Goal: Information Seeking & Learning: Understand process/instructions

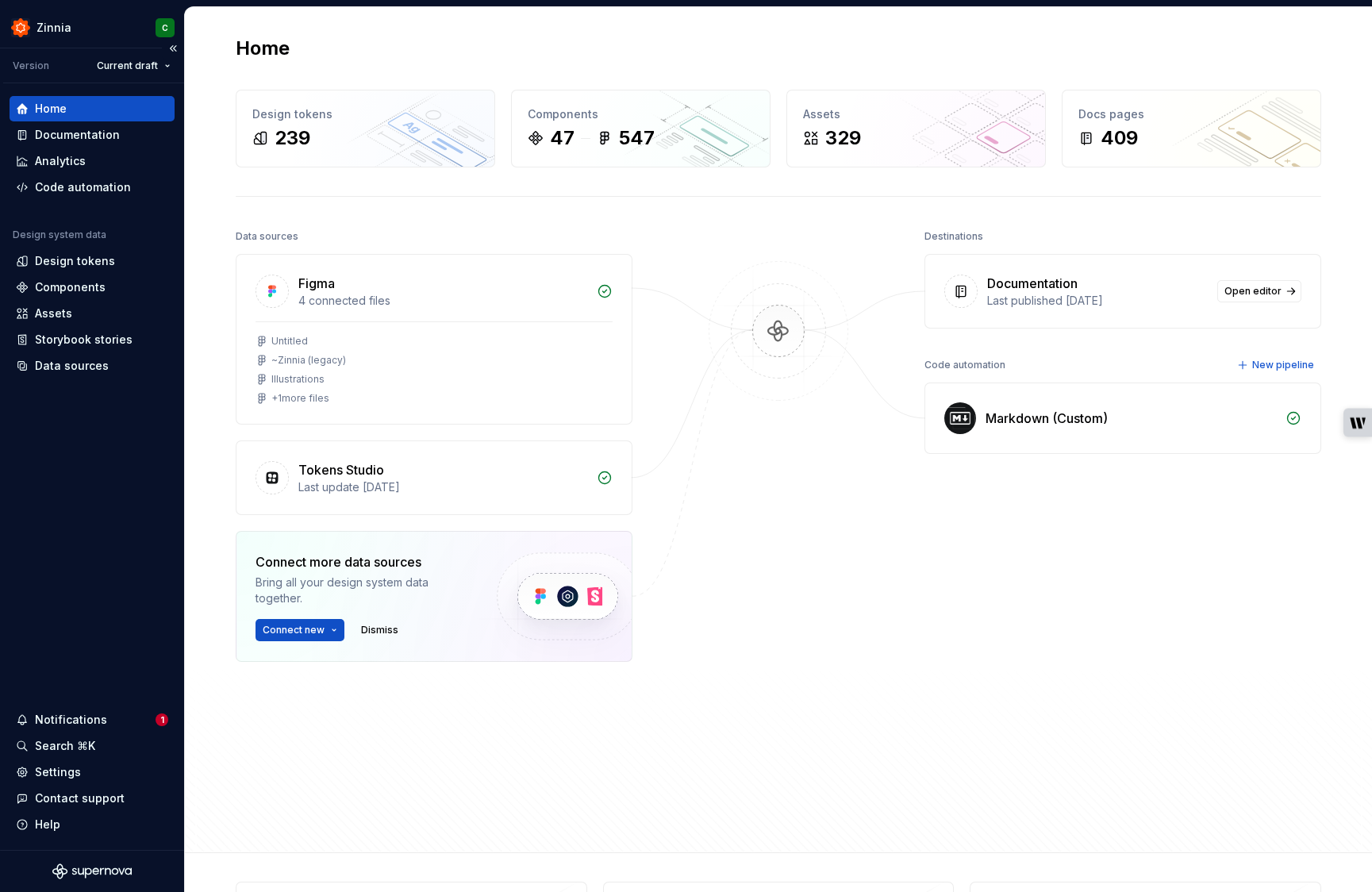
click at [41, 112] on div "Home" at bounding box center [51, 109] width 32 height 16
click at [567, 779] on div "Data sources Figma 4 connected files Untitled ~Zinnia (legacy) Illustrations + …" at bounding box center [778, 524] width 1086 height 599
drag, startPoint x: 69, startPoint y: 137, endPoint x: 81, endPoint y: 139, distance: 12.2
click at [69, 137] on div "Documentation" at bounding box center [77, 135] width 85 height 16
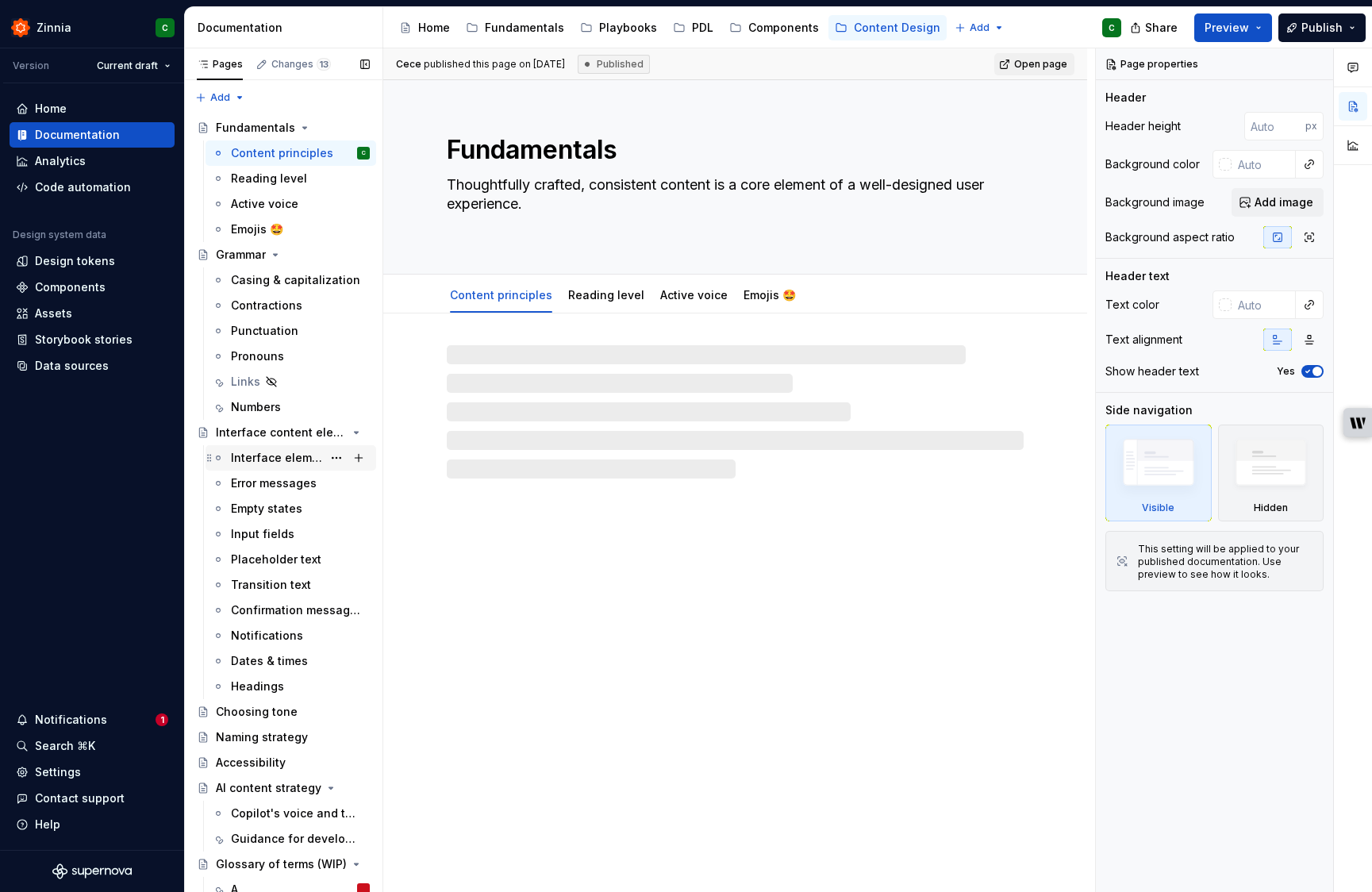
scroll to position [235, 0]
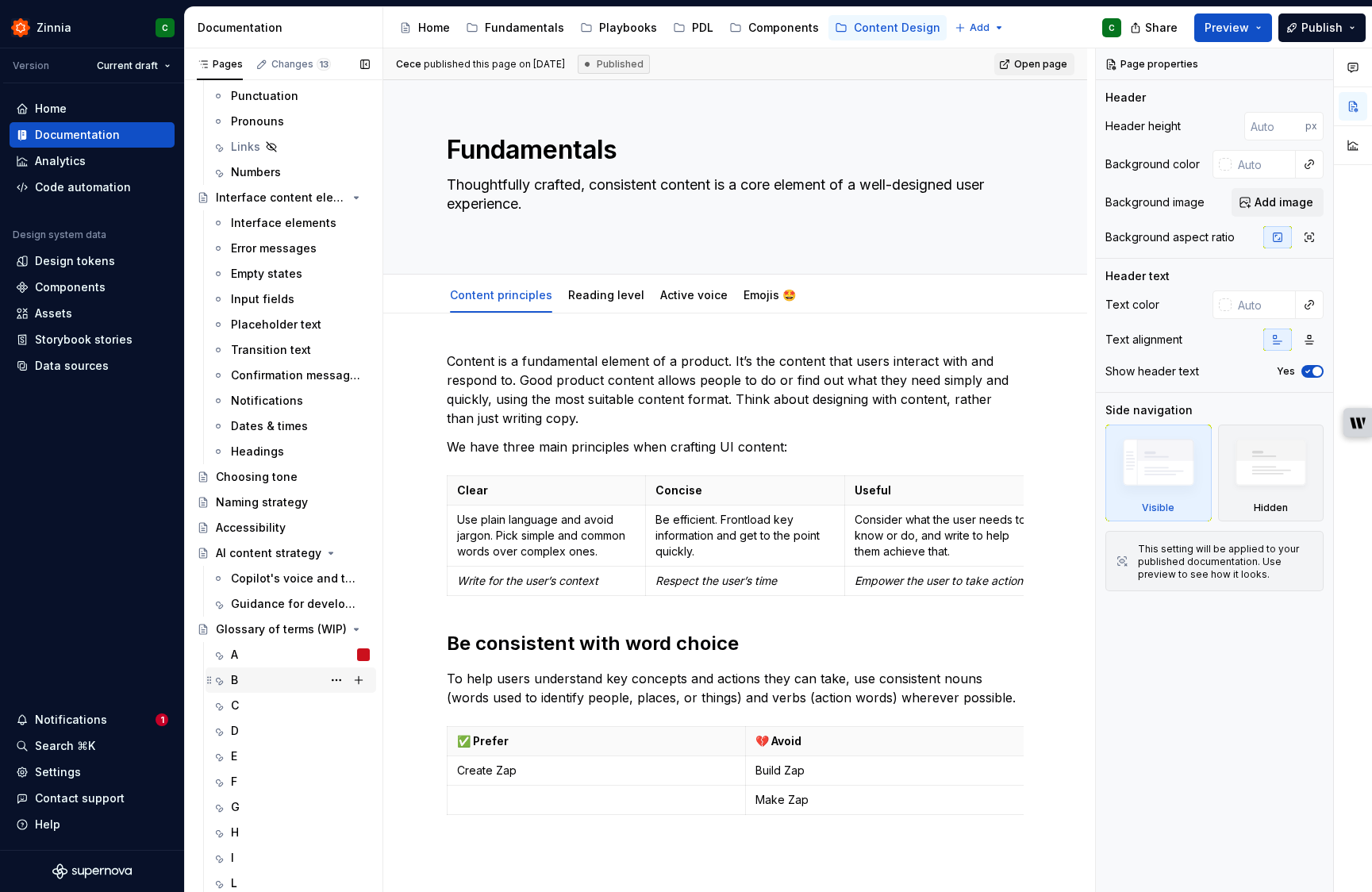
click at [260, 679] on div "B" at bounding box center [300, 680] width 139 height 22
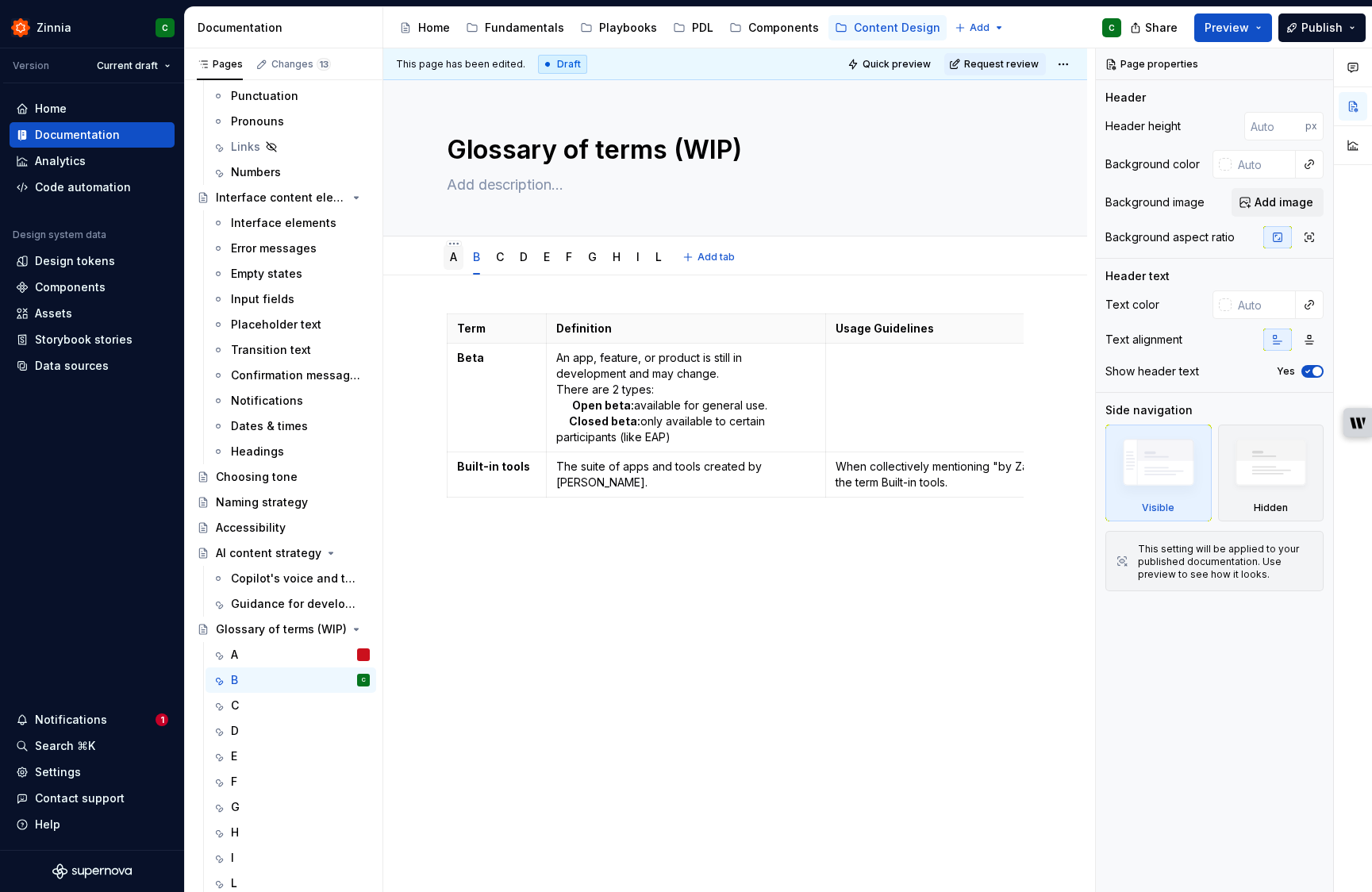
click at [454, 259] on link "A" at bounding box center [454, 256] width 7 height 13
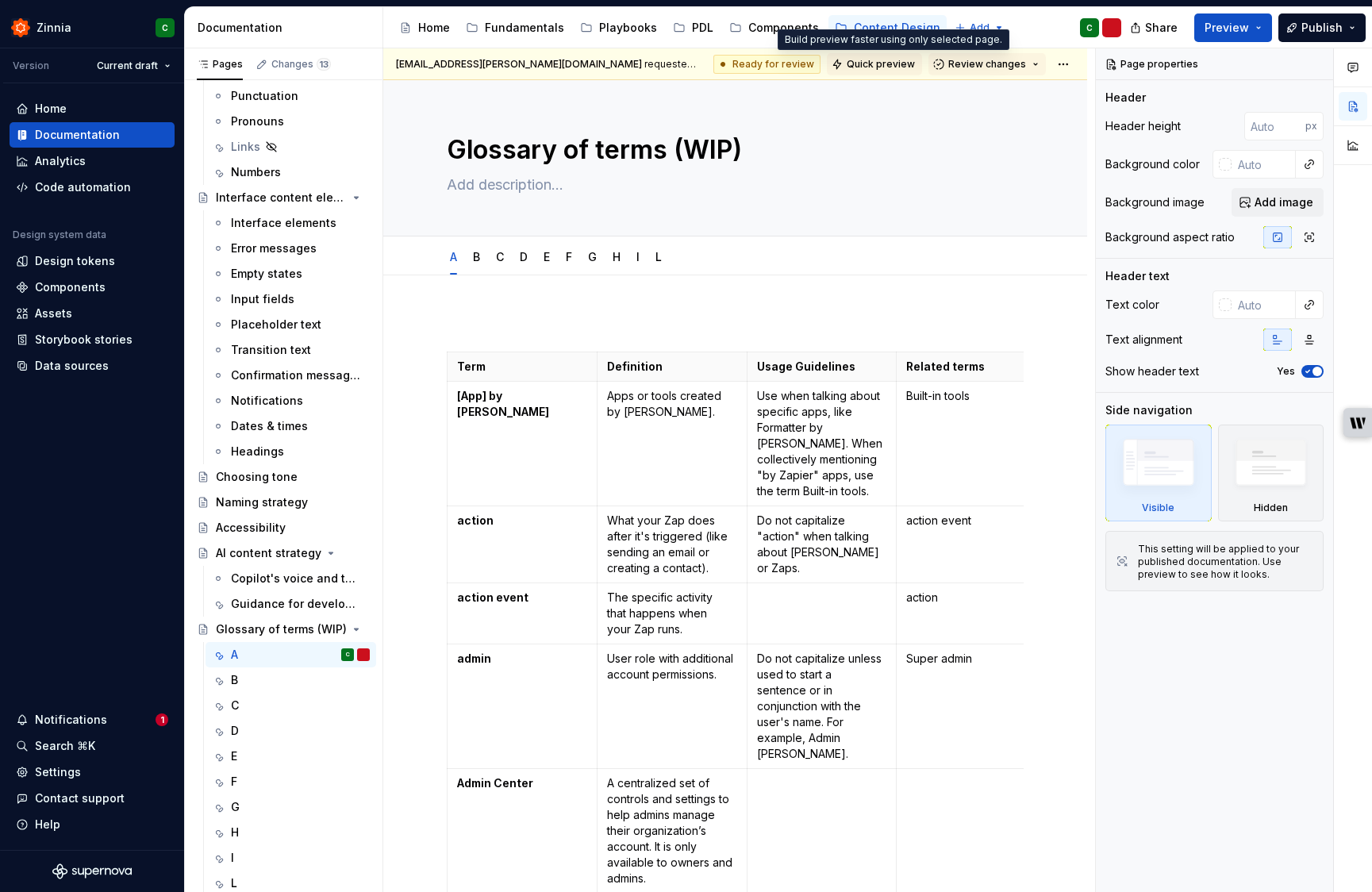
click at [901, 61] on span "Quick preview" at bounding box center [880, 64] width 68 height 12
click at [1219, 27] on span "Preview" at bounding box center [1227, 27] width 44 height 16
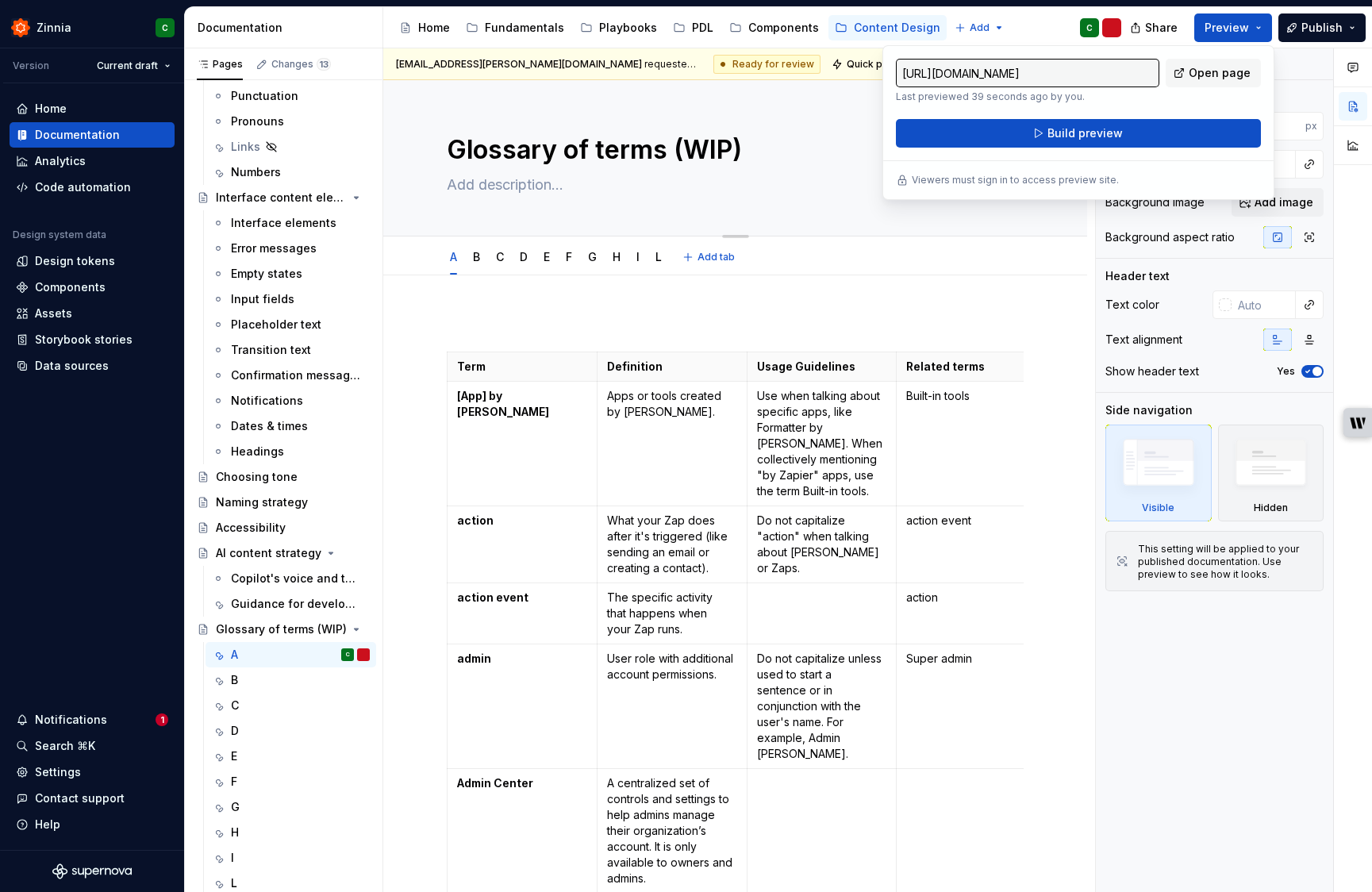
click at [768, 153] on textarea "Glossary of terms (WIP)" at bounding box center [732, 150] width 577 height 38
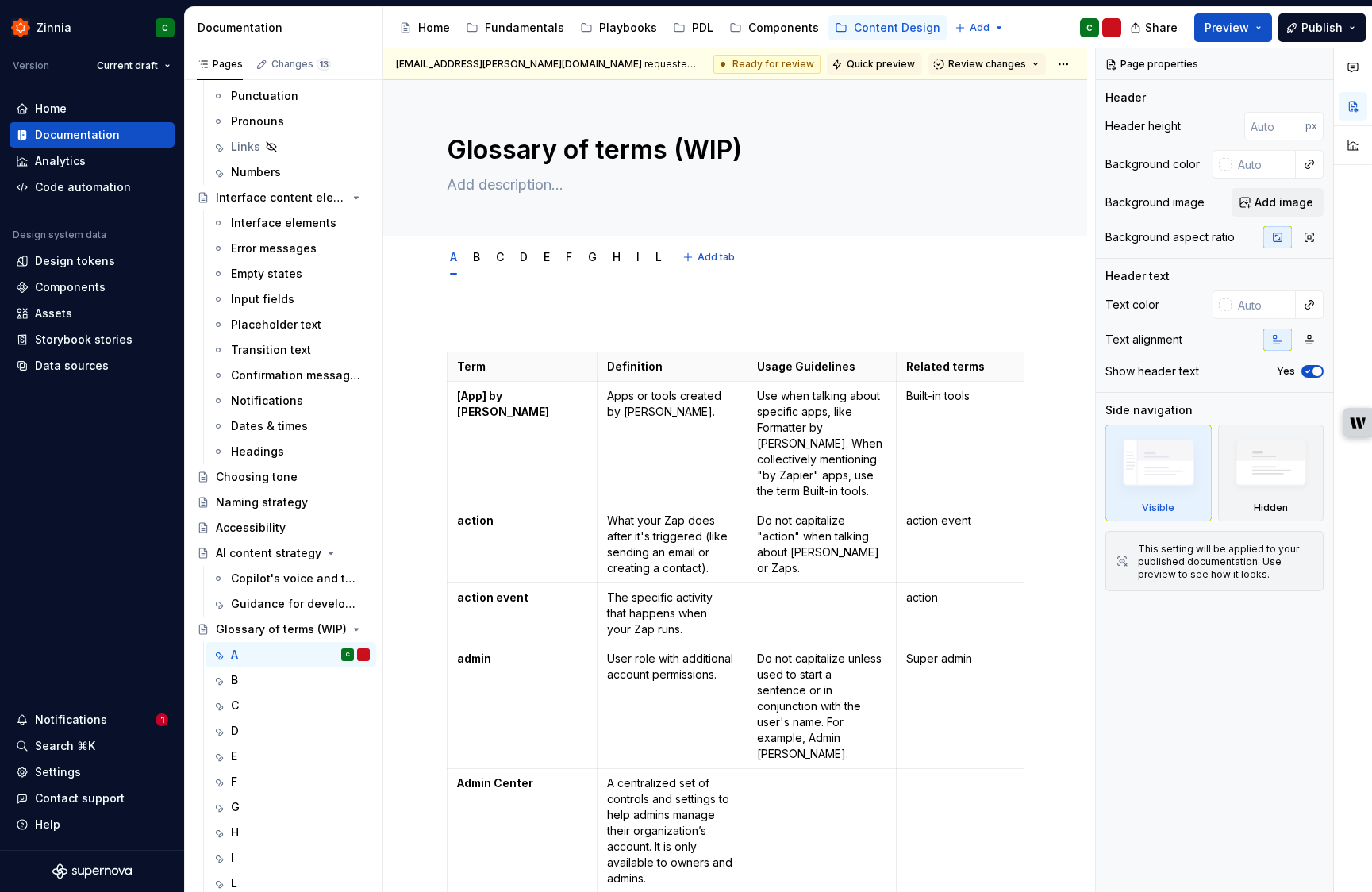
click at [878, 59] on span "Quick preview" at bounding box center [880, 64] width 68 height 12
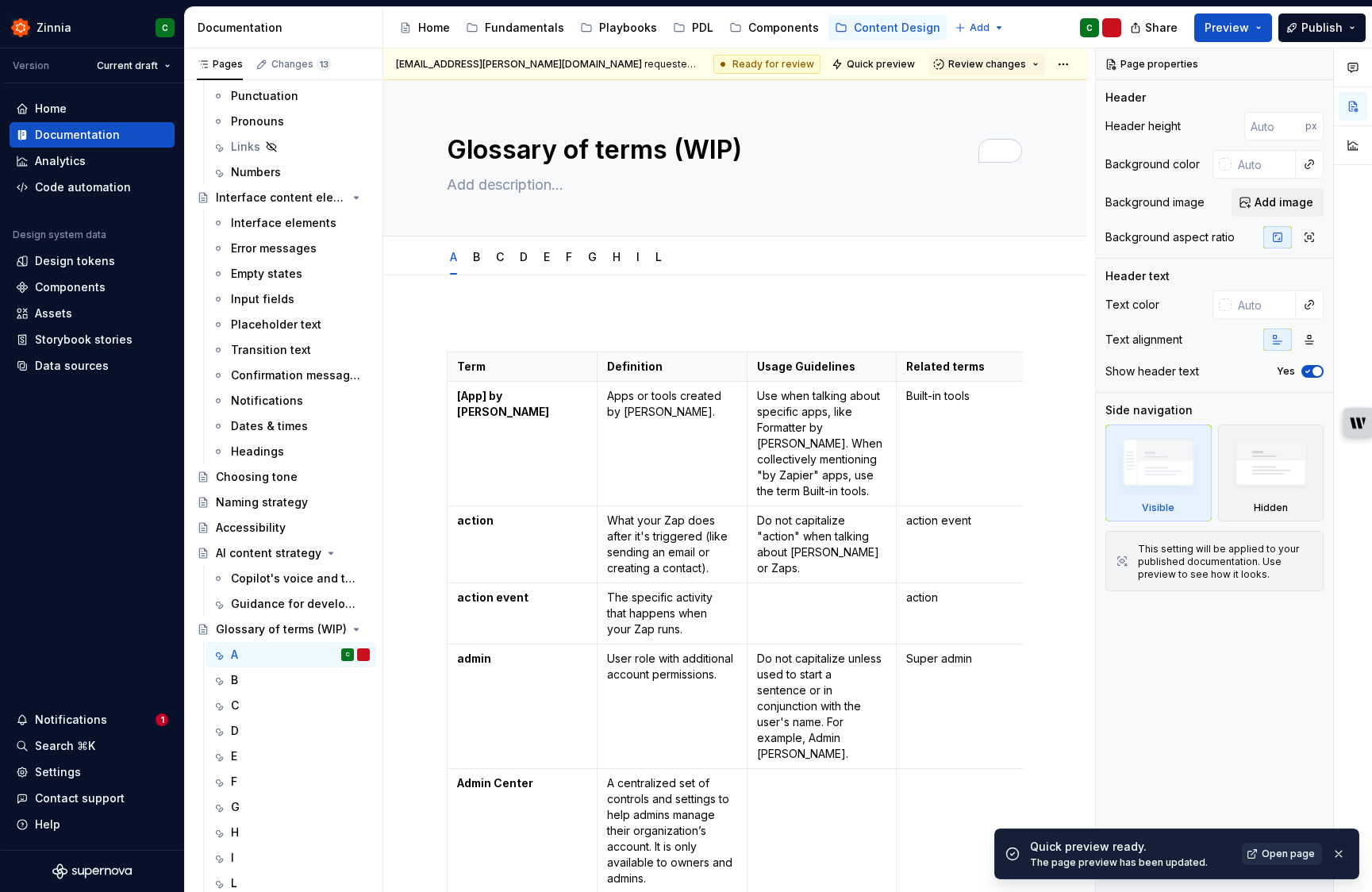
click at [1286, 855] on span "Open page" at bounding box center [1289, 854] width 53 height 12
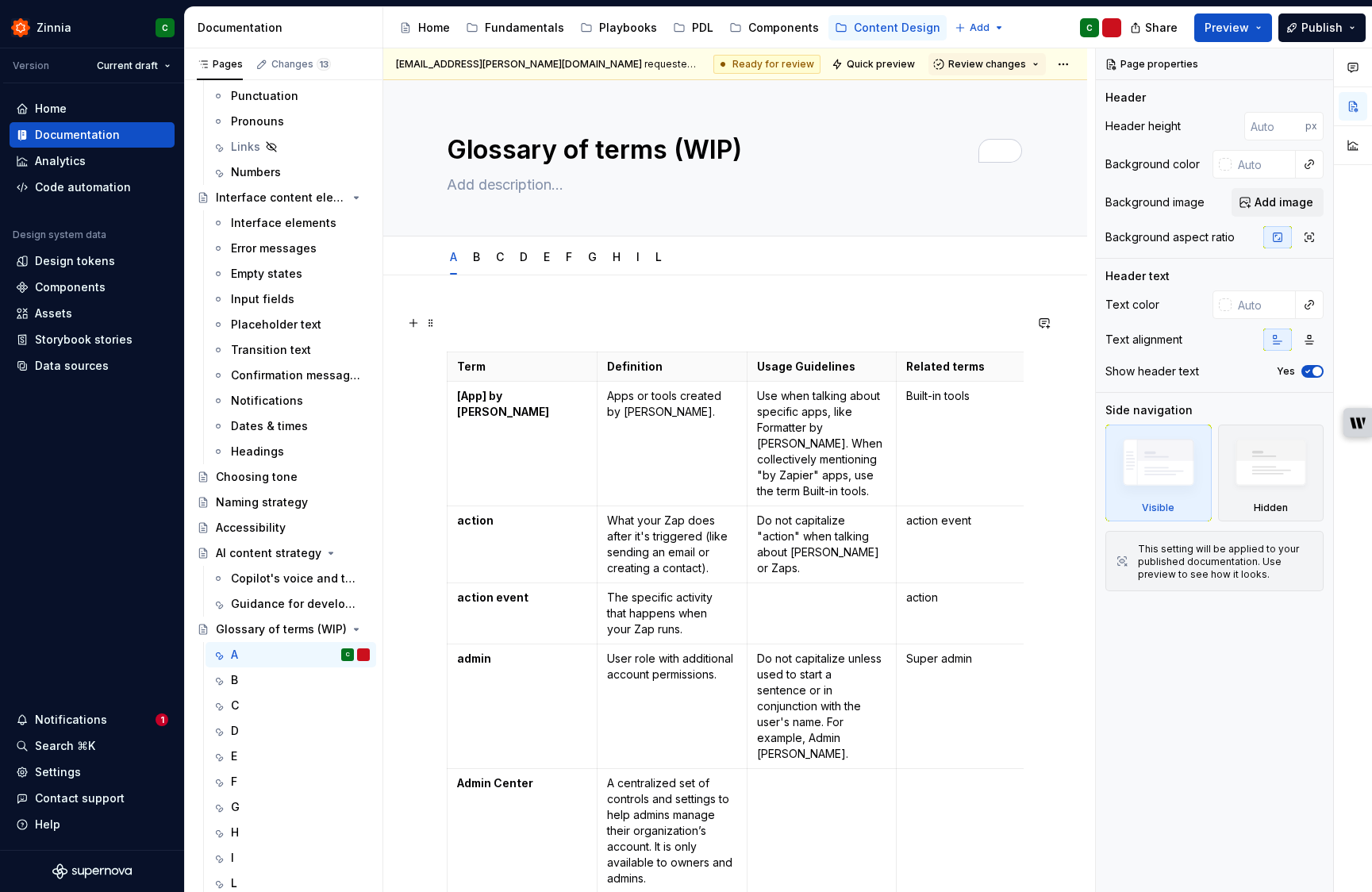
drag, startPoint x: 526, startPoint y: 331, endPoint x: 961, endPoint y: 463, distance: 454.6
click at [526, 331] on p at bounding box center [735, 323] width 577 height 19
click at [460, 315] on p at bounding box center [735, 323] width 577 height 19
click at [1018, 67] on span "Review changes" at bounding box center [987, 64] width 78 height 12
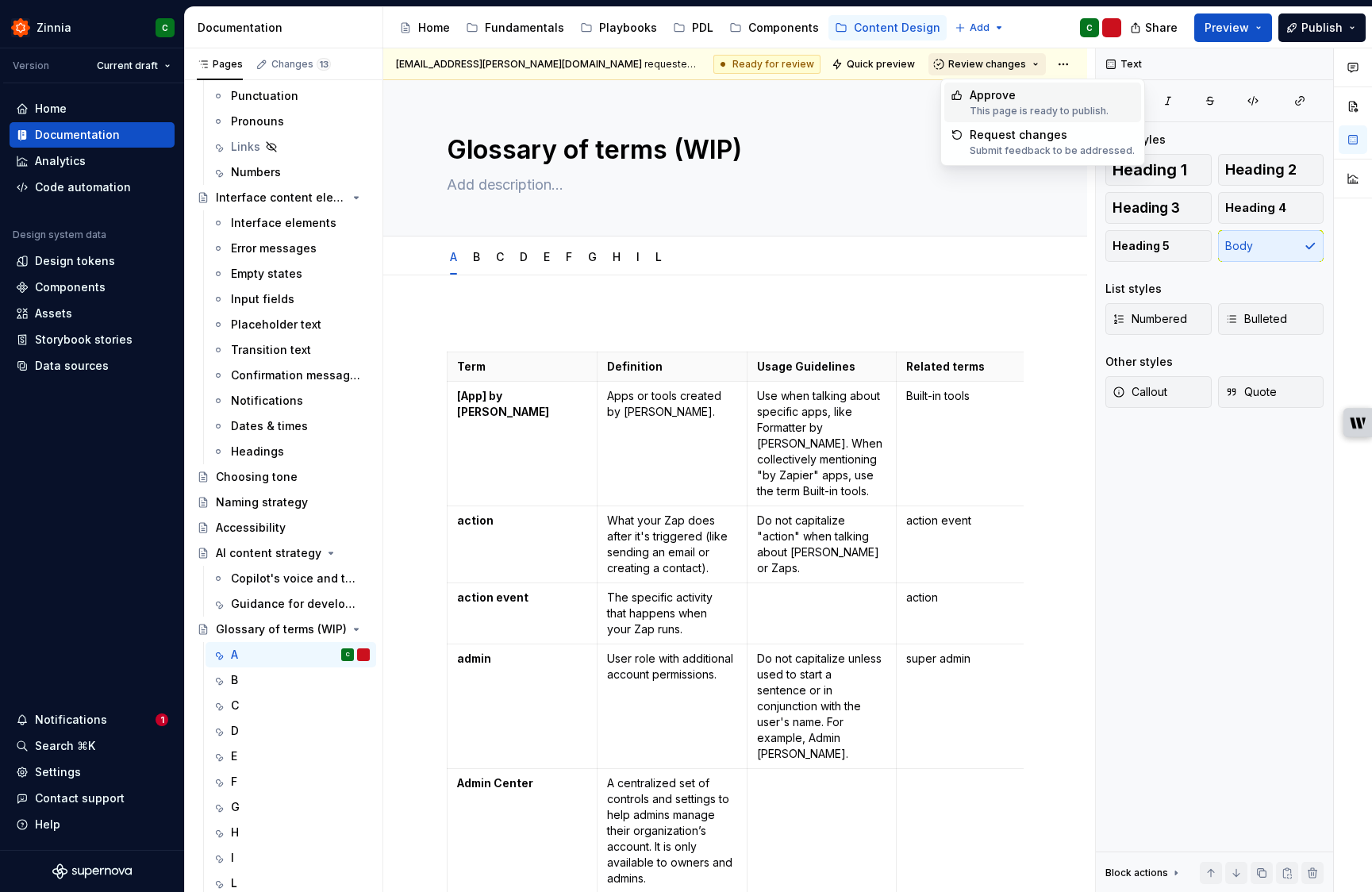
click at [799, 410] on p "Use when talking about specific apps, like Formatter by [PERSON_NAME]. When col…" at bounding box center [822, 443] width 130 height 111
click at [874, 273] on div "A B C D E F G H I L" at bounding box center [735, 256] width 596 height 35
click at [848, 330] on p "To enrich screen reader interactions, please activate Accessibility in Grammarl…" at bounding box center [735, 323] width 577 height 19
click at [991, 69] on span "Review changes" at bounding box center [987, 64] width 78 height 12
type textarea "*"
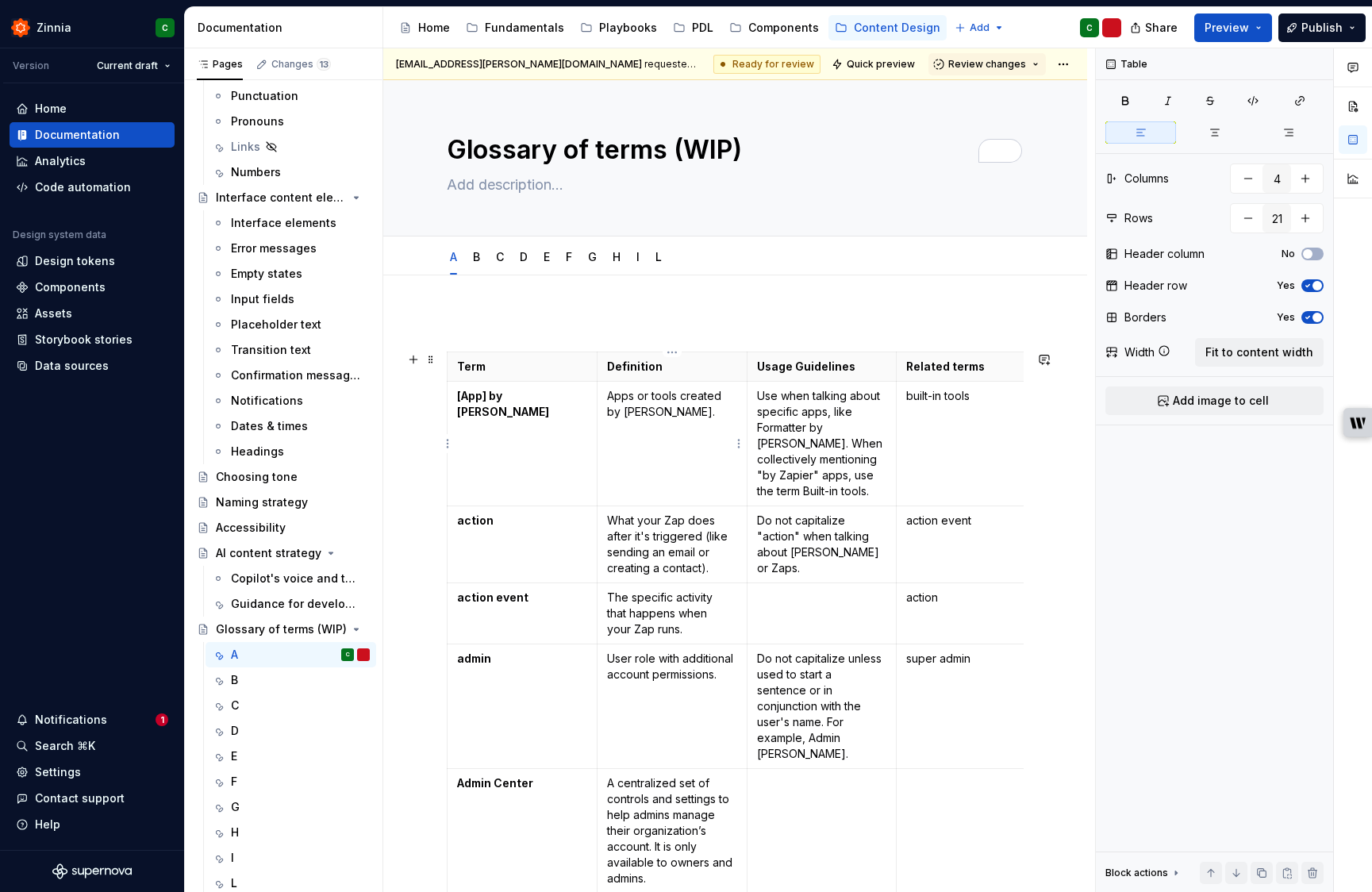
click at [667, 412] on p "Apps or tools created by [PERSON_NAME]." at bounding box center [672, 404] width 130 height 32
click at [536, 391] on strong "[App] by [PERSON_NAME]" at bounding box center [503, 403] width 92 height 29
click at [998, 66] on span "Review changes" at bounding box center [987, 64] width 78 height 12
click at [985, 153] on div "Submit feedback to be addressed." at bounding box center [1052, 151] width 165 height 12
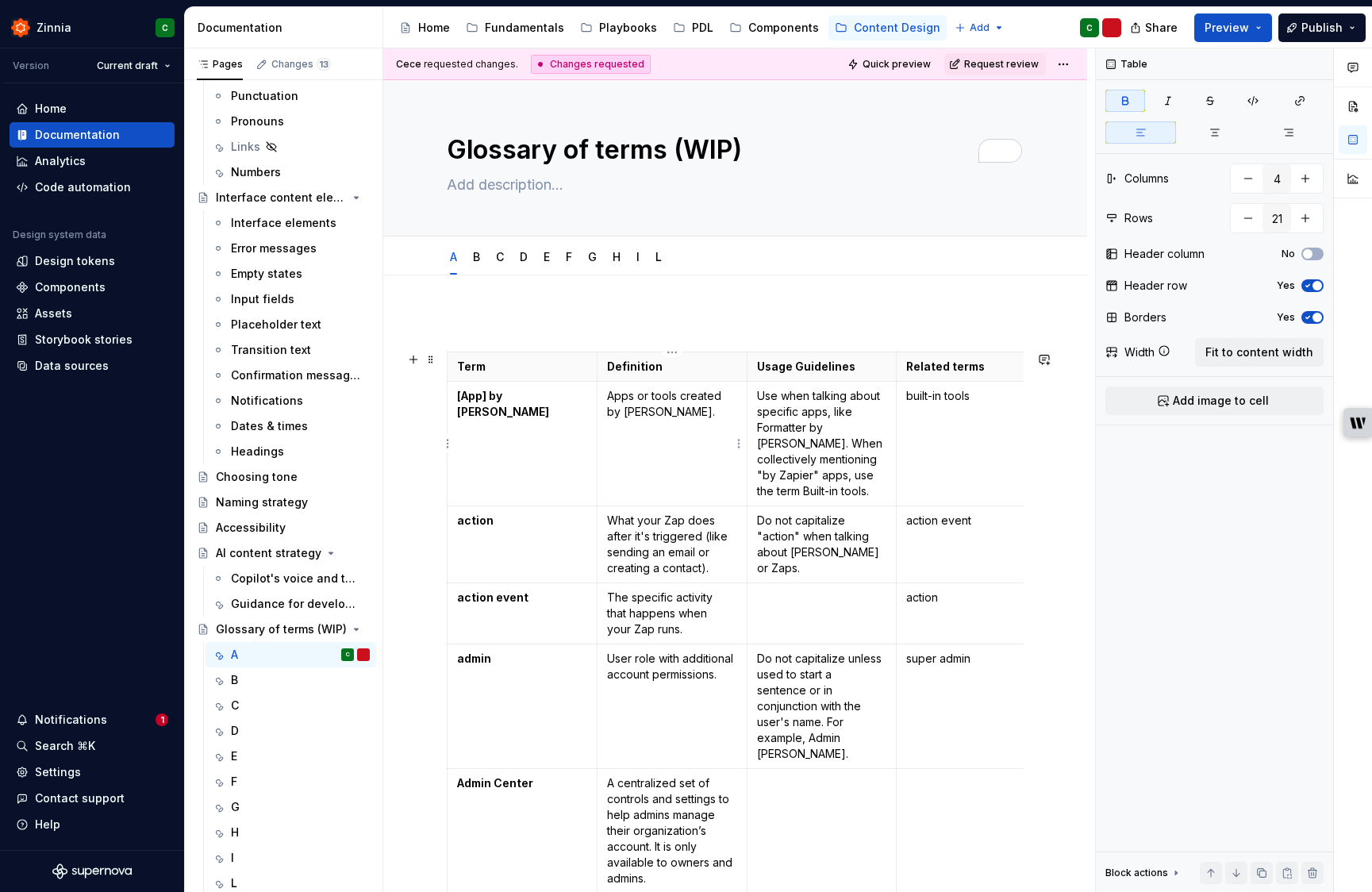
click at [623, 420] on td "Apps or tools created by [PERSON_NAME]." at bounding box center [671, 444] width 150 height 125
click at [581, 393] on p "[App] by [PERSON_NAME]" at bounding box center [522, 404] width 130 height 32
click at [1029, 65] on span "Request review" at bounding box center [1002, 64] width 74 height 12
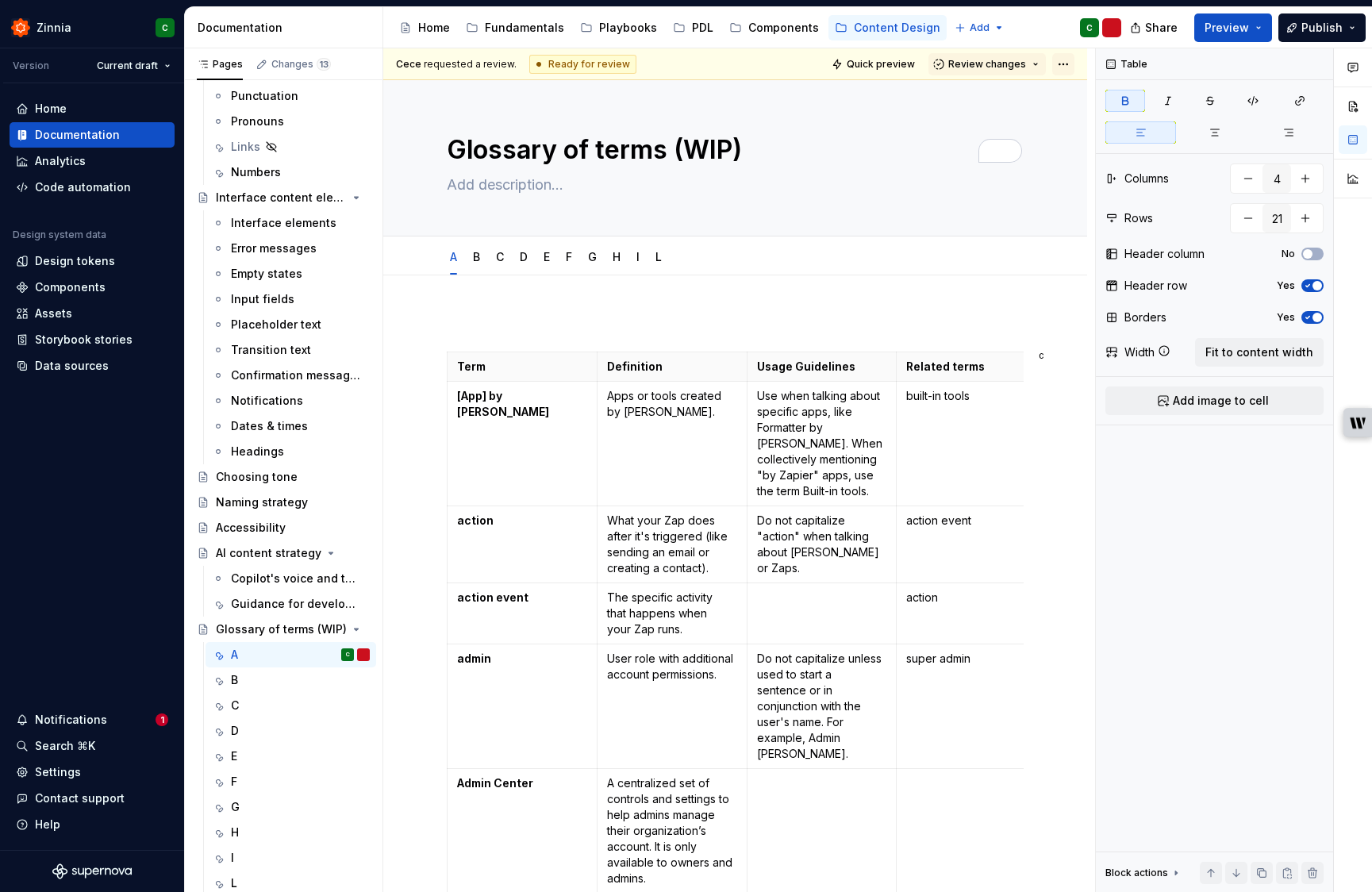
click at [1068, 64] on html "Zinnia C Version Current draft Home Documentation Analytics Code automation Des…" at bounding box center [686, 446] width 1372 height 892
click at [883, 214] on html "Zinnia C Version Current draft Home Documentation Analytics Code automation Des…" at bounding box center [686, 446] width 1372 height 892
click at [485, 259] on div "B" at bounding box center [477, 257] width 19 height 26
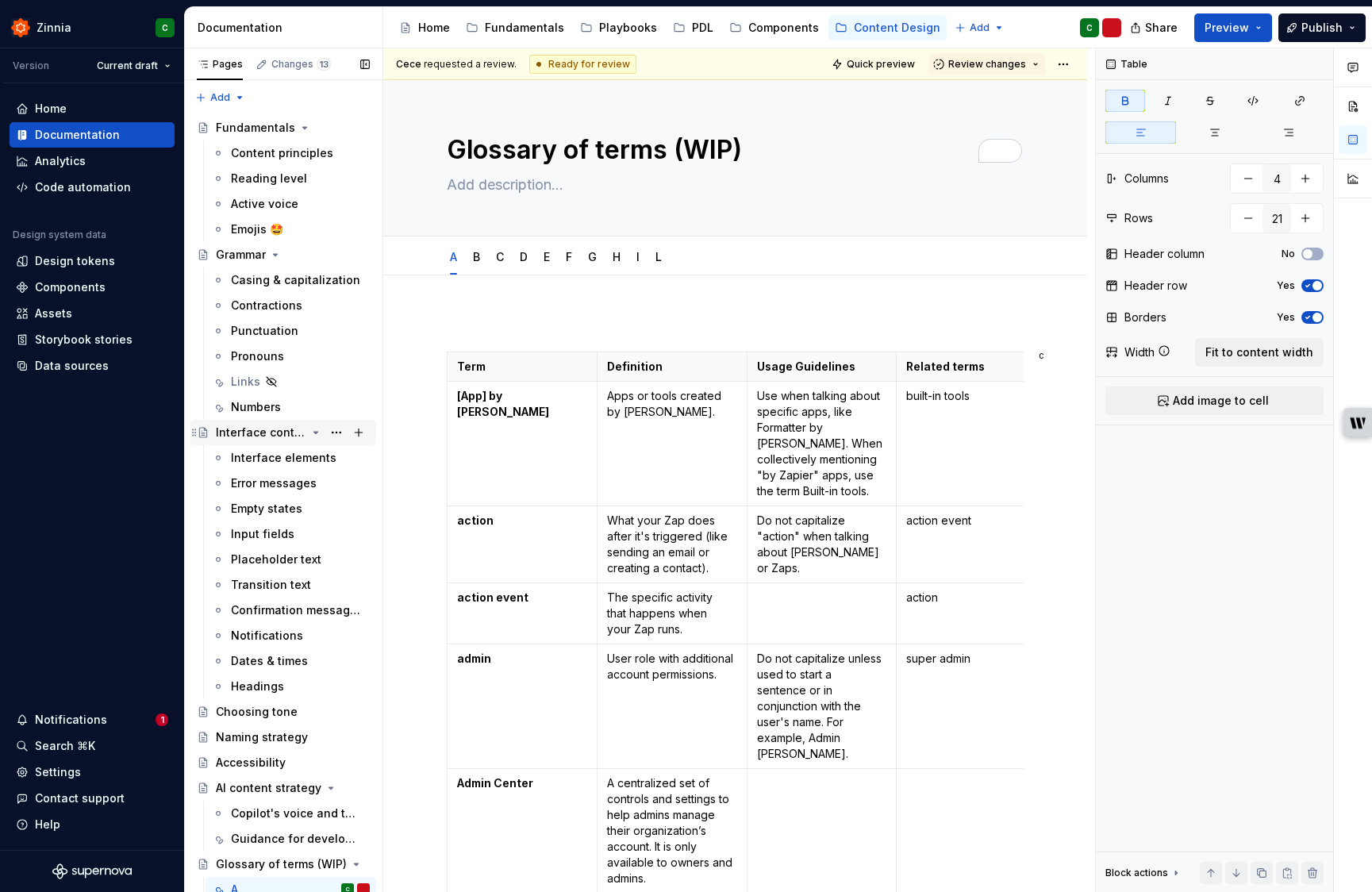
click at [246, 444] on div "Interface content elements" at bounding box center [284, 433] width 186 height 26
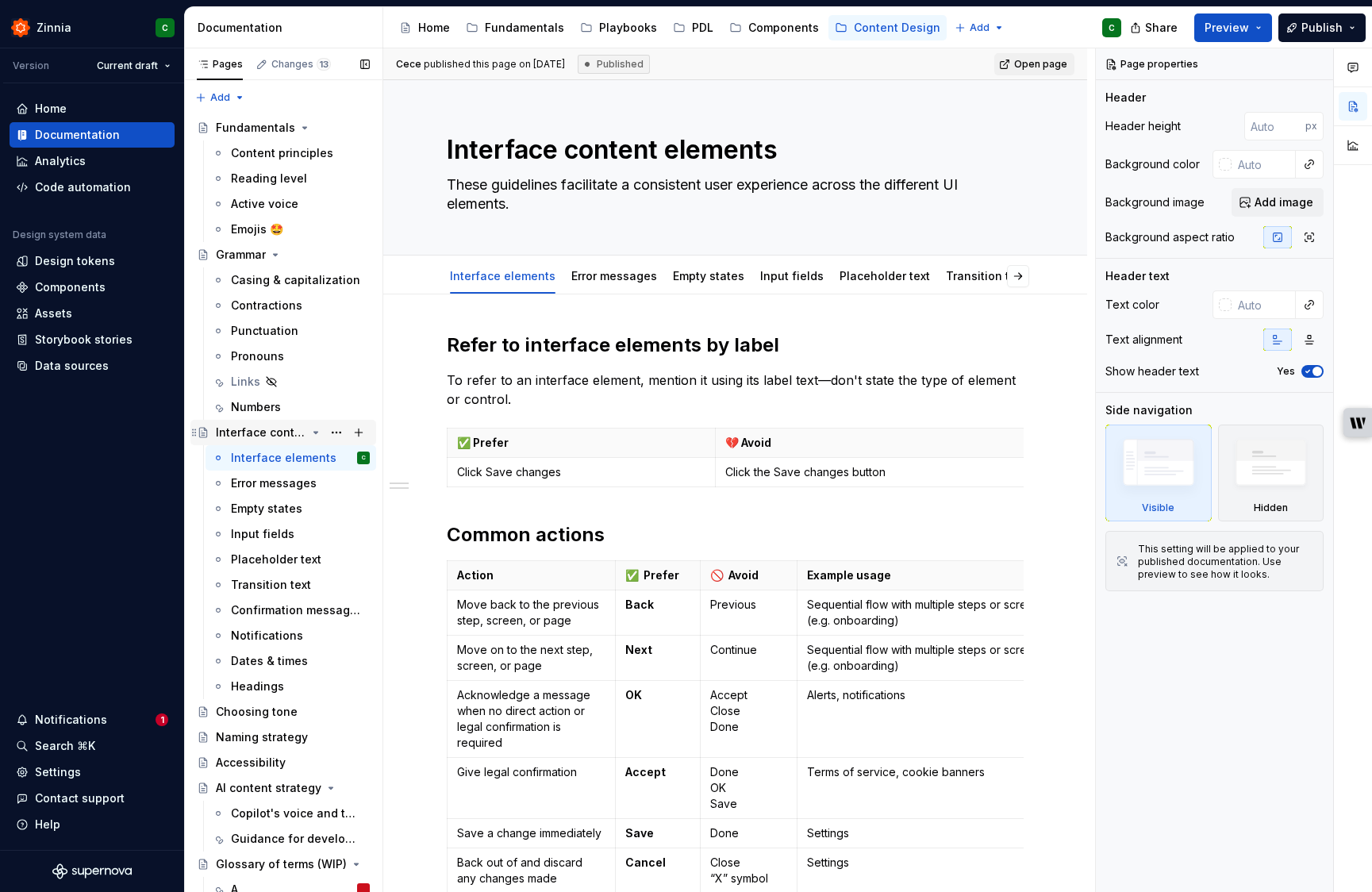
scroll to position [235, 0]
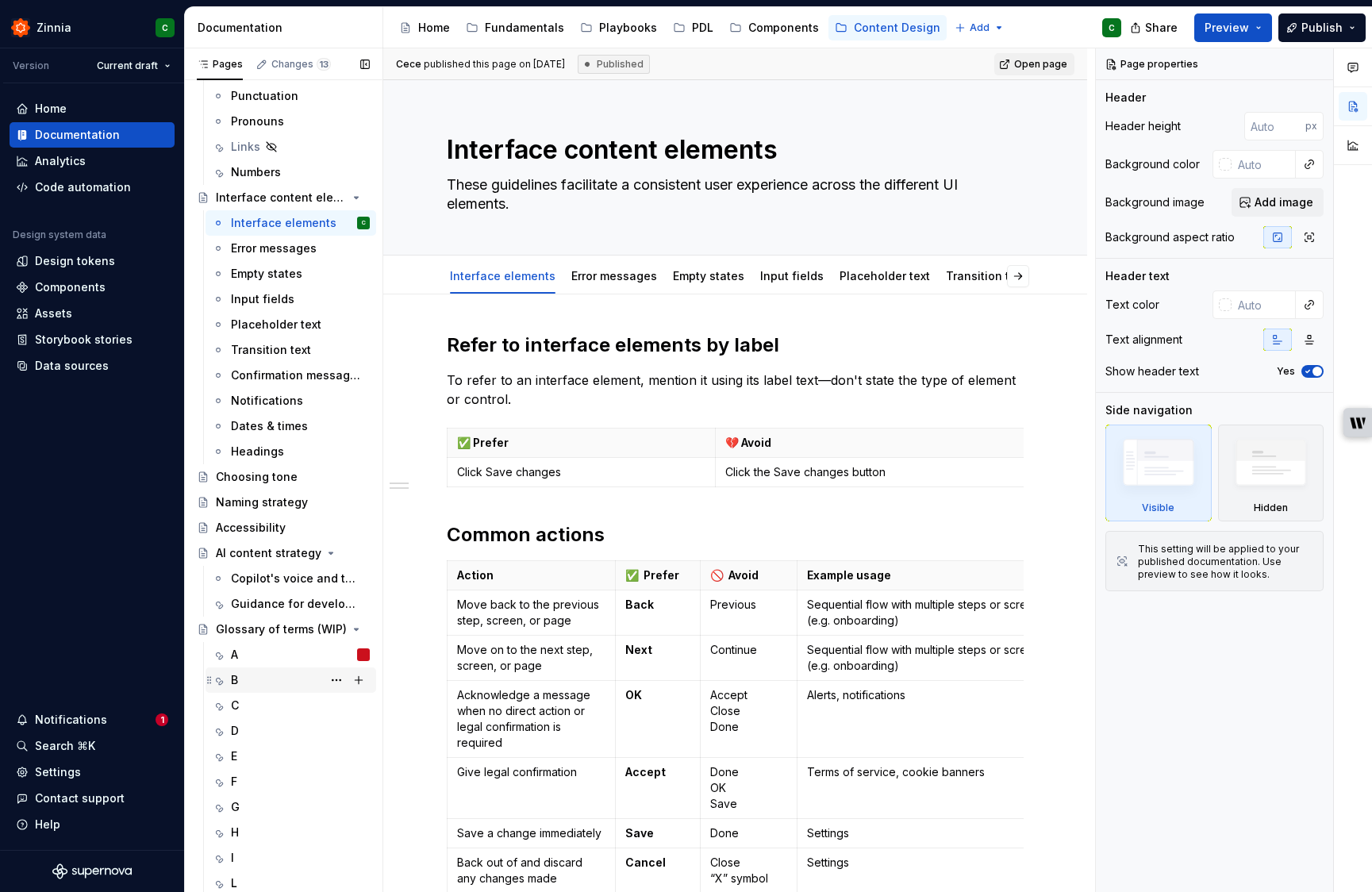
click at [261, 680] on div "B" at bounding box center [300, 680] width 139 height 22
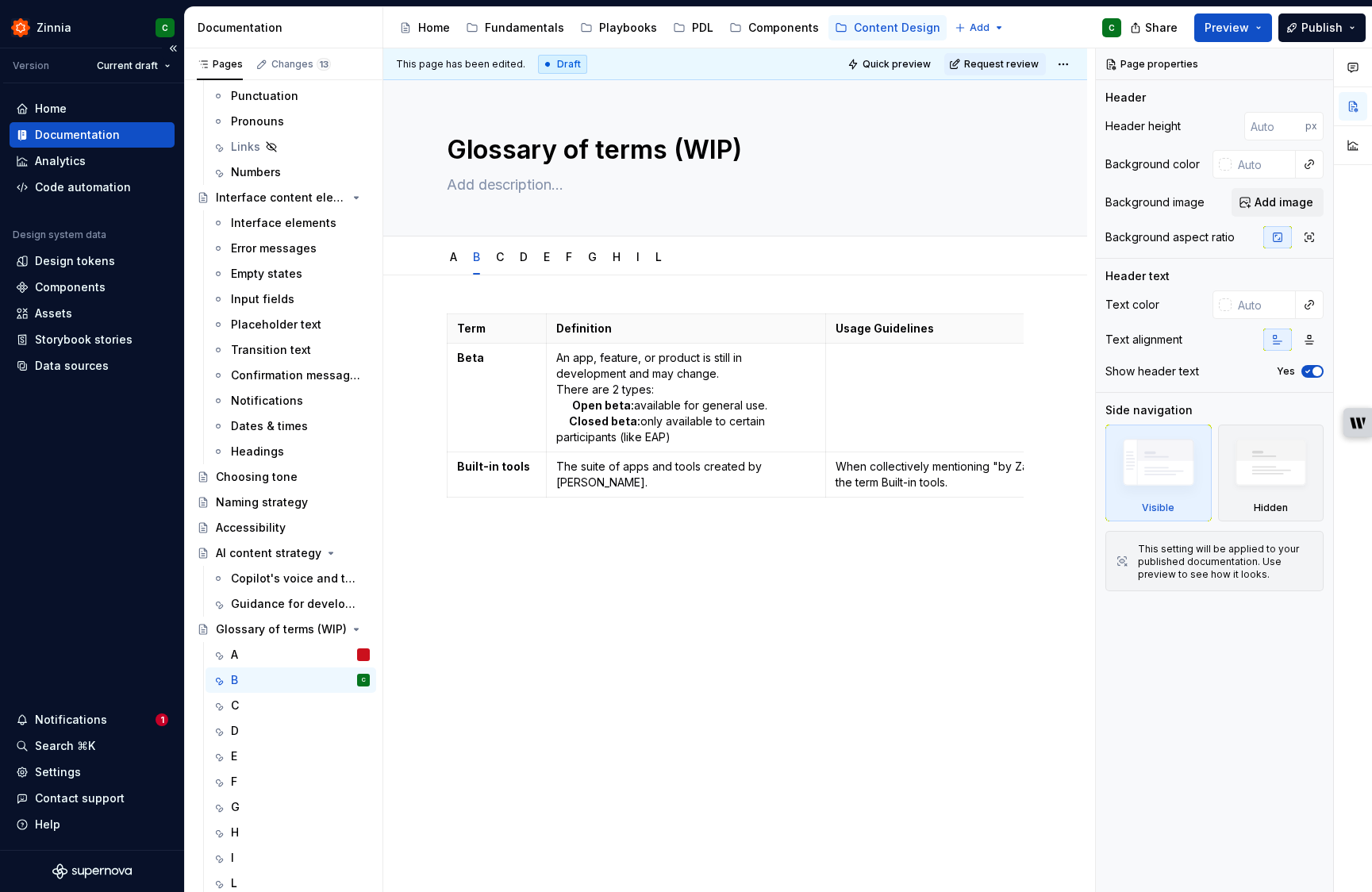
type textarea "*"
